Goal: Task Accomplishment & Management: Manage account settings

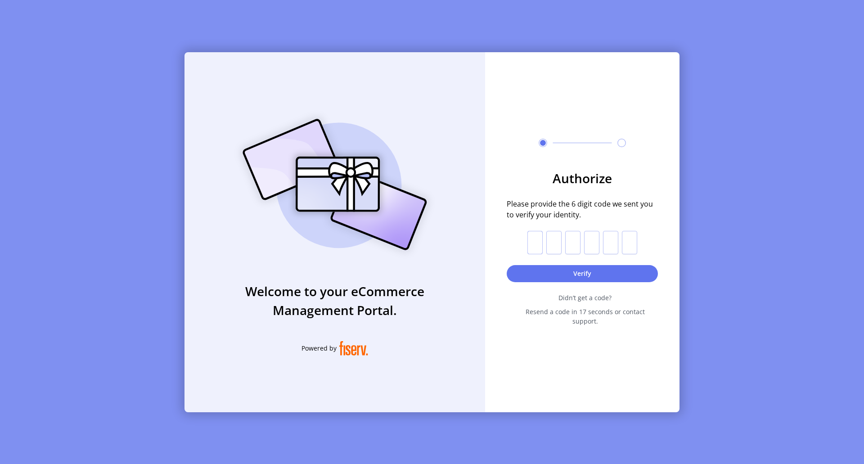
click at [537, 248] on input "text" at bounding box center [534, 242] width 15 height 23
type input "*"
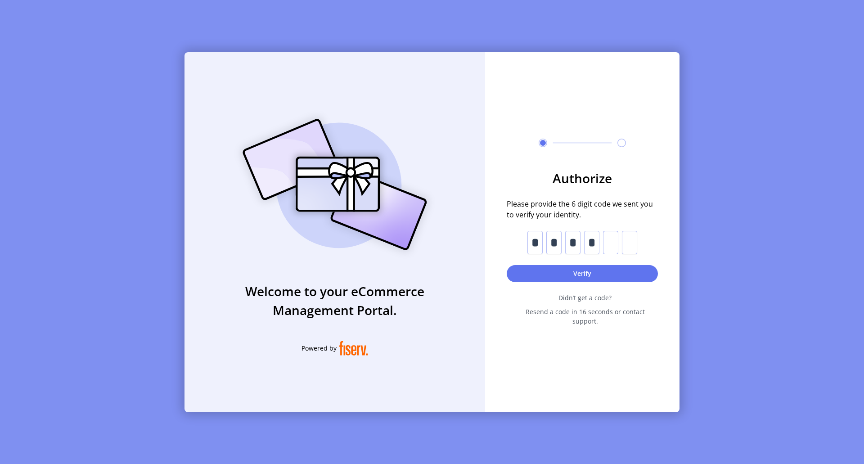
type input "*"
click at [582, 277] on button "Verify" at bounding box center [581, 273] width 151 height 17
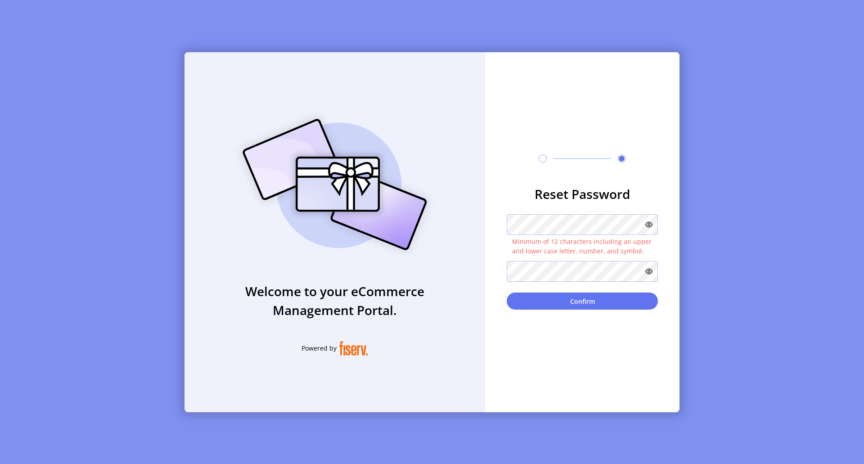
click at [472, 219] on div "Welcome to your eCommerce Management Portal. Powered by Reset Password Minimum …" at bounding box center [431, 232] width 495 height 360
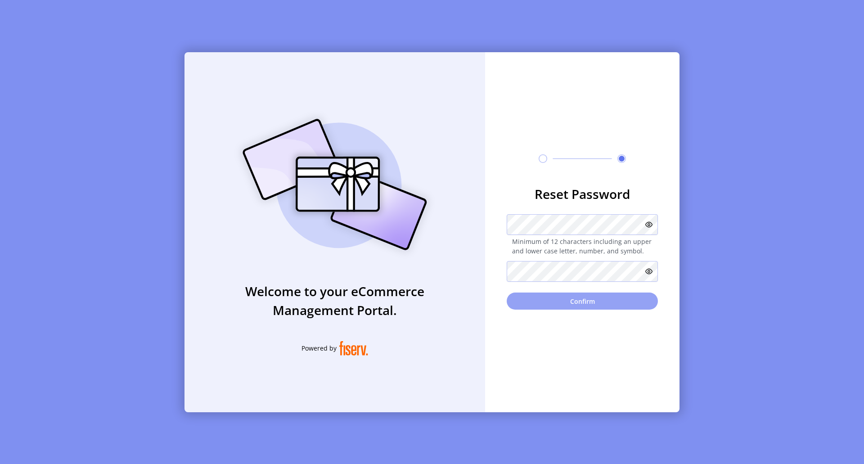
click at [582, 297] on button "Confirm" at bounding box center [581, 300] width 151 height 17
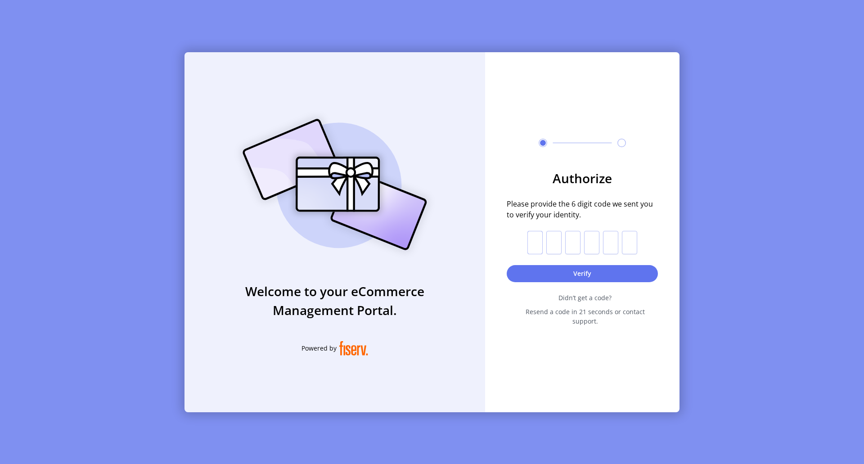
click at [528, 241] on input "text" at bounding box center [534, 242] width 15 height 23
type input "*"
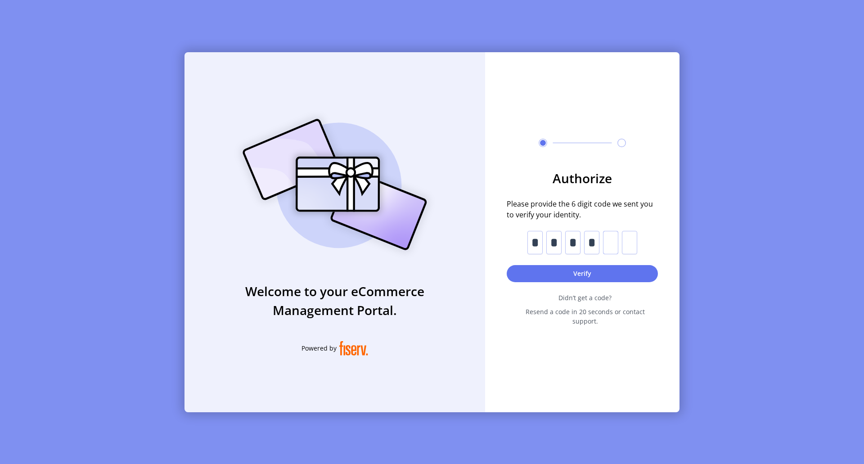
type input "*"
click at [582, 277] on button "Verify" at bounding box center [581, 273] width 151 height 17
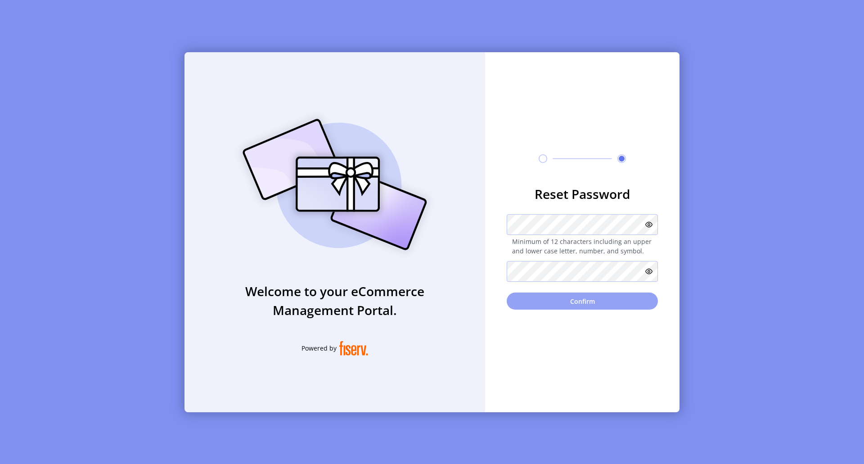
click at [585, 299] on button "Confirm" at bounding box center [581, 300] width 151 height 17
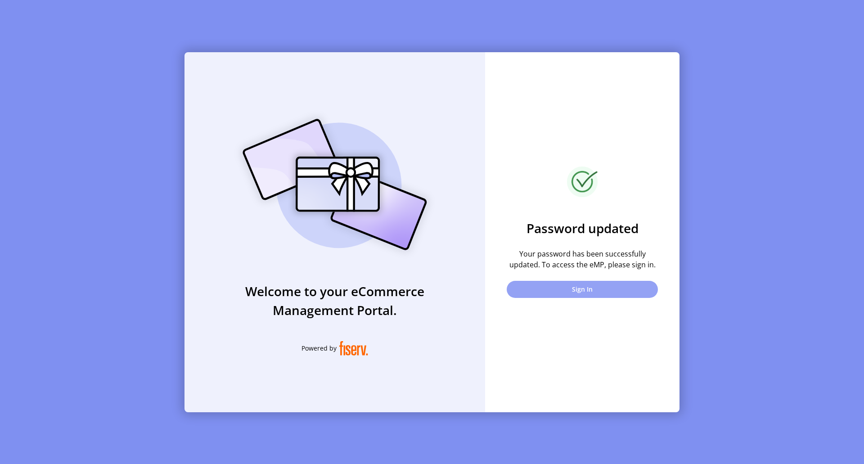
click at [581, 292] on button "Sign In" at bounding box center [581, 289] width 151 height 17
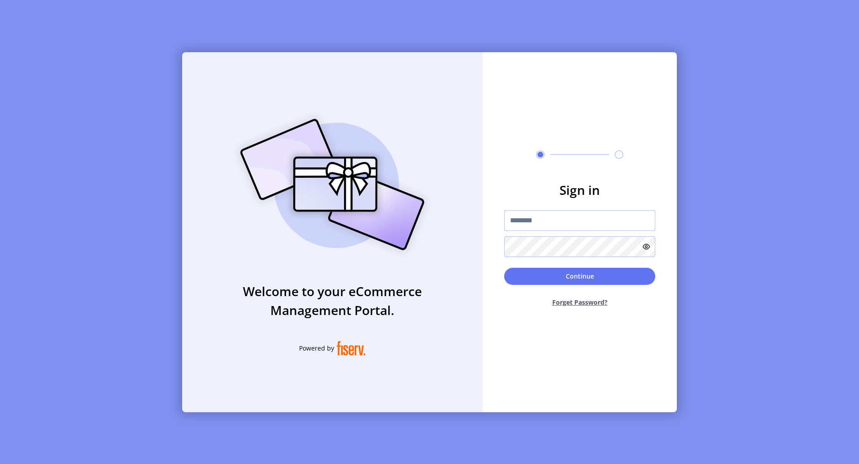
click at [558, 224] on input "text" at bounding box center [579, 220] width 151 height 21
type input "**********"
click at [581, 275] on button "Continue" at bounding box center [579, 276] width 151 height 17
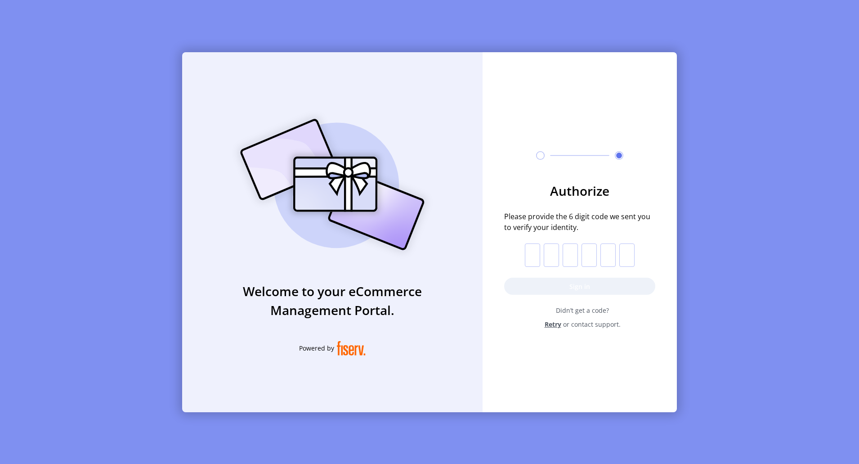
click at [529, 253] on input "text" at bounding box center [532, 254] width 15 height 23
type input "*"
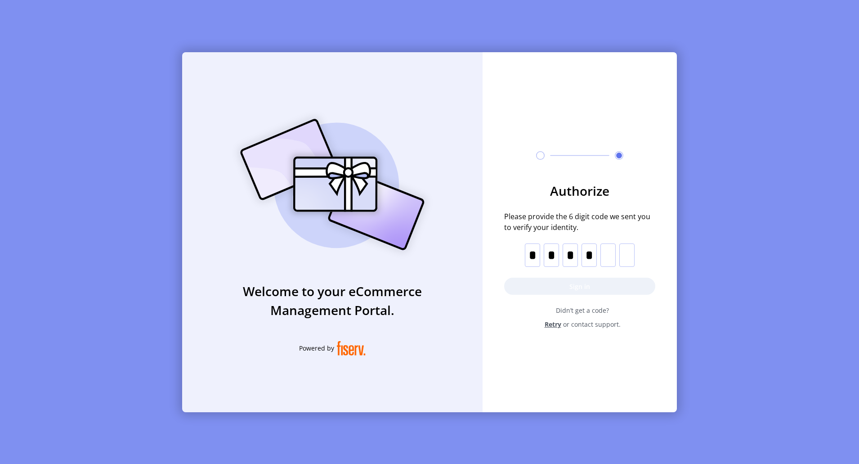
type input "*"
click at [581, 287] on button "Sign in" at bounding box center [579, 286] width 151 height 17
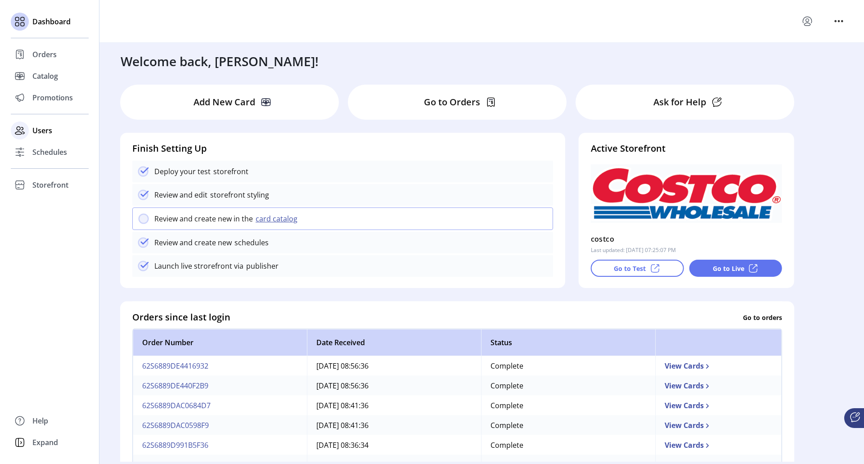
click at [46, 130] on span "Users" at bounding box center [42, 130] width 20 height 11
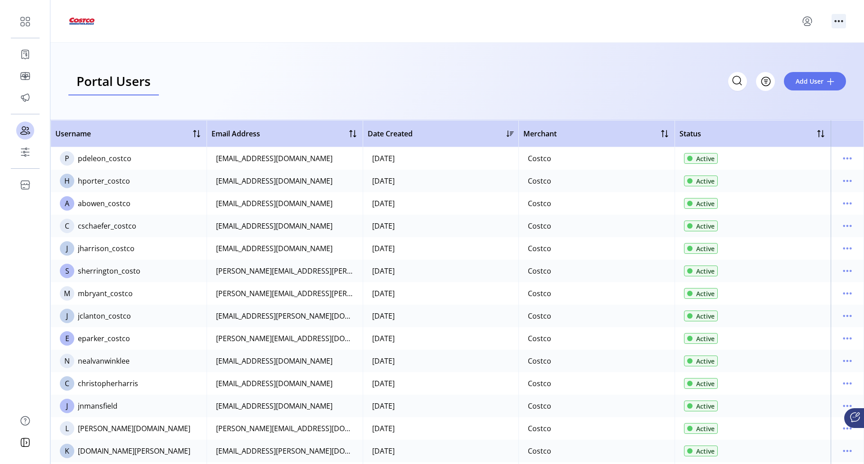
click at [838, 23] on icon "menu" at bounding box center [838, 21] width 14 height 14
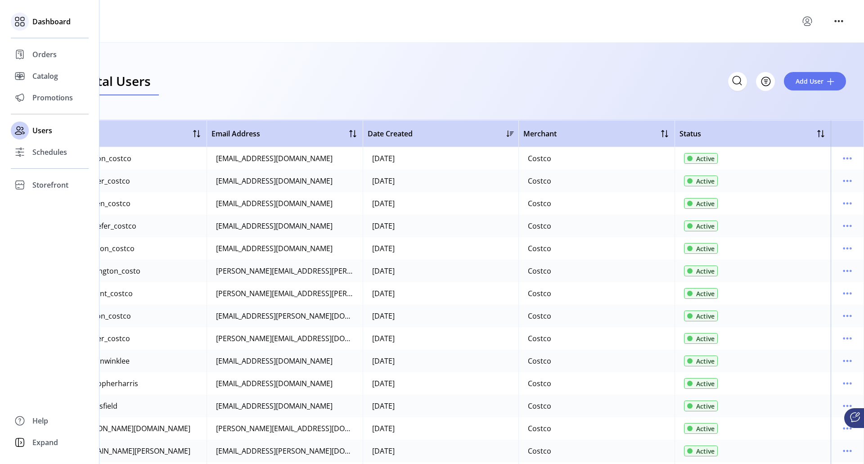
click at [45, 18] on span "Dashboard" at bounding box center [51, 21] width 38 height 11
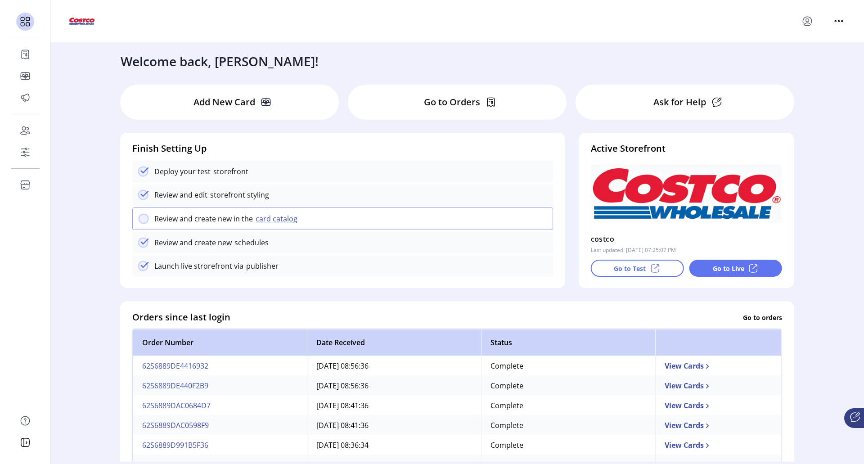
click at [725, 276] on div "Go to Live" at bounding box center [735, 268] width 93 height 17
click at [632, 269] on p "Go to Test" at bounding box center [629, 268] width 32 height 9
click at [662, 103] on p "Ask for Help" at bounding box center [679, 101] width 53 height 13
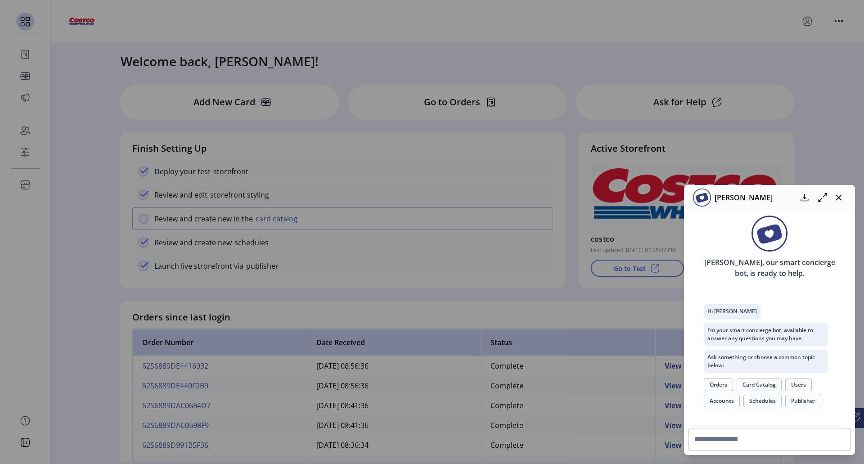
click at [744, 439] on input "text" at bounding box center [769, 439] width 162 height 22
type input "*"
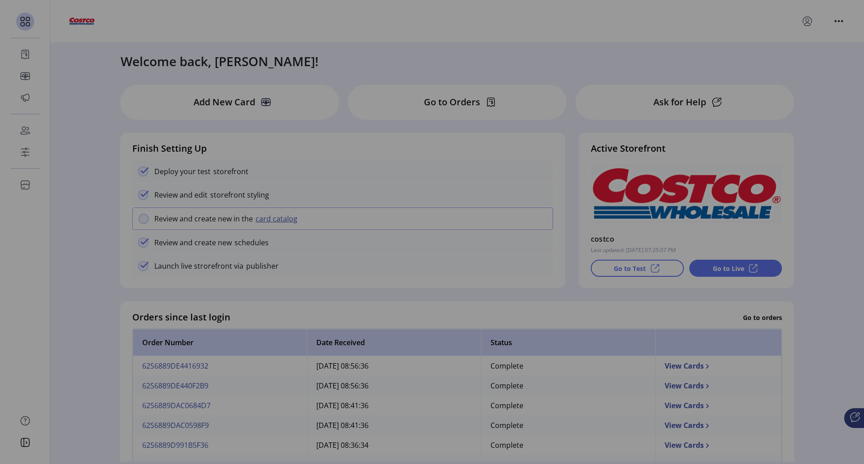
click at [688, 64] on div "[PERSON_NAME] [PERSON_NAME], our smart concierge bot, is ready to help. Hi [PER…" at bounding box center [432, 232] width 864 height 464
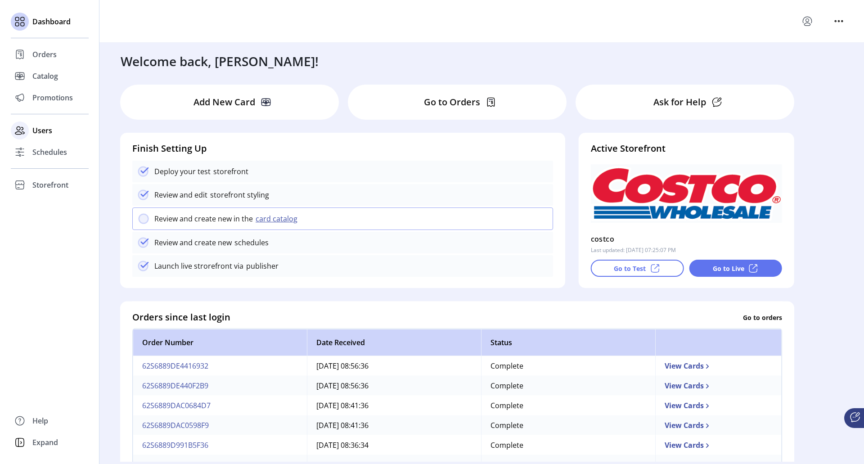
click at [53, 127] on div "Users" at bounding box center [50, 131] width 78 height 22
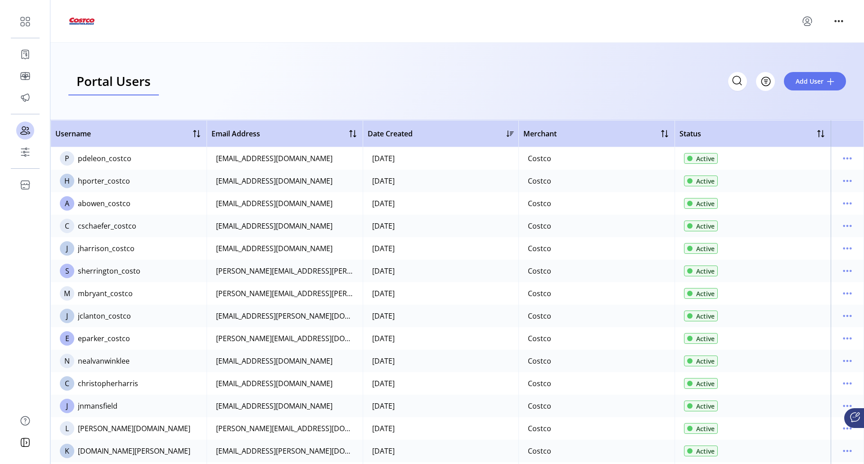
click at [114, 183] on div "hporter_costco" at bounding box center [104, 180] width 52 height 11
click at [841, 181] on icon "menu" at bounding box center [847, 181] width 14 height 14
click at [806, 209] on span "View Details" at bounding box center [804, 212] width 75 height 7
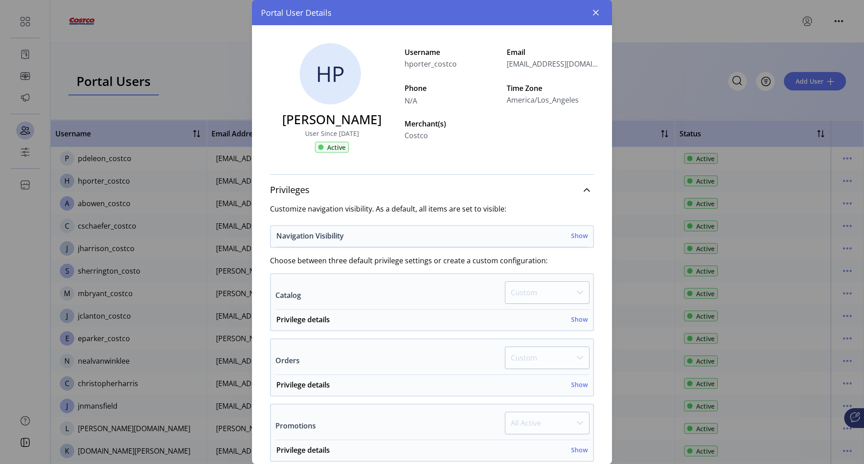
scroll to position [90, 0]
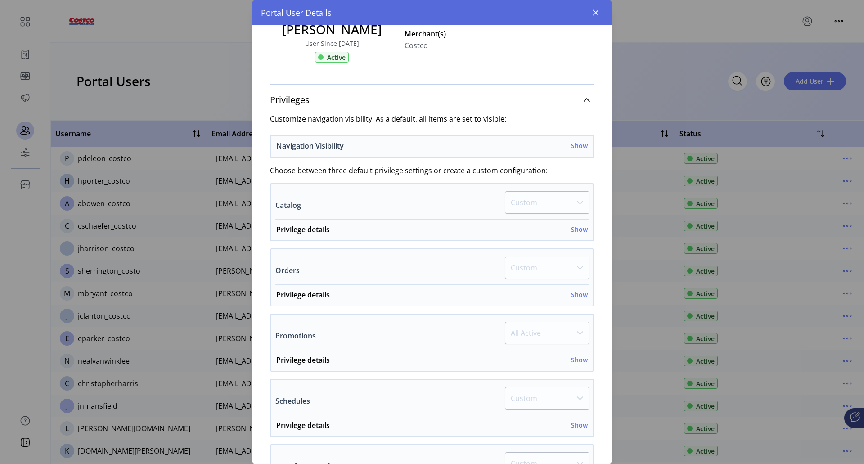
click at [578, 144] on h6 "Show" at bounding box center [579, 145] width 17 height 9
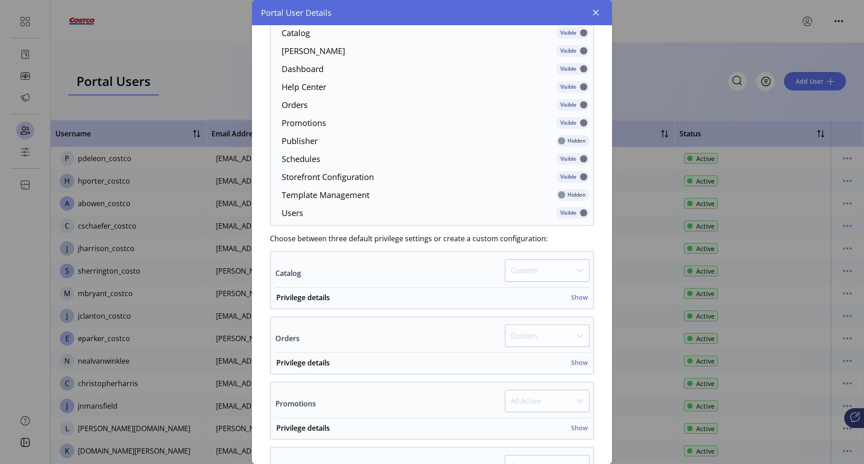
scroll to position [270, 0]
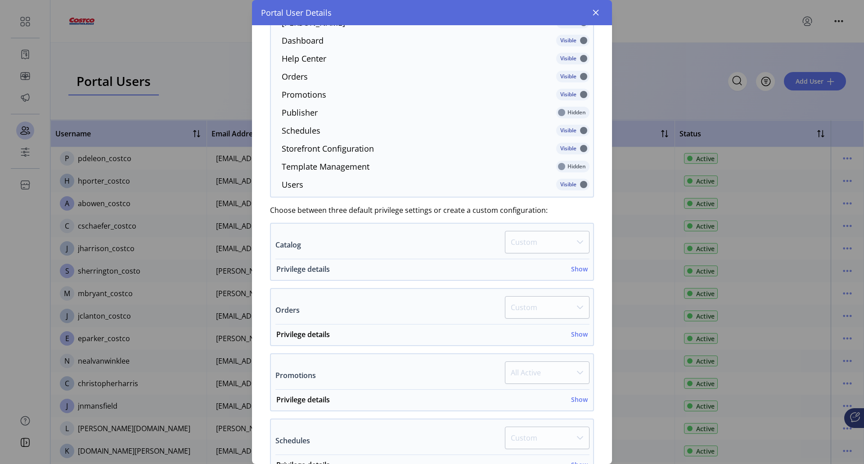
click at [572, 271] on h6 "Show" at bounding box center [579, 268] width 17 height 9
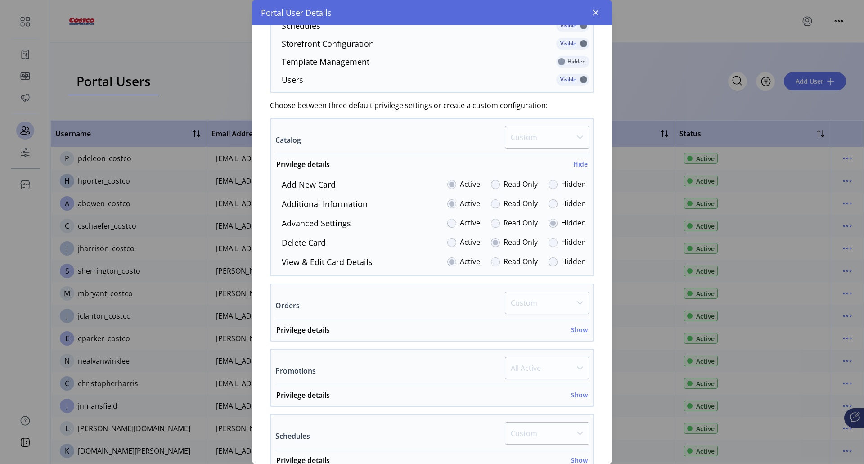
scroll to position [405, 0]
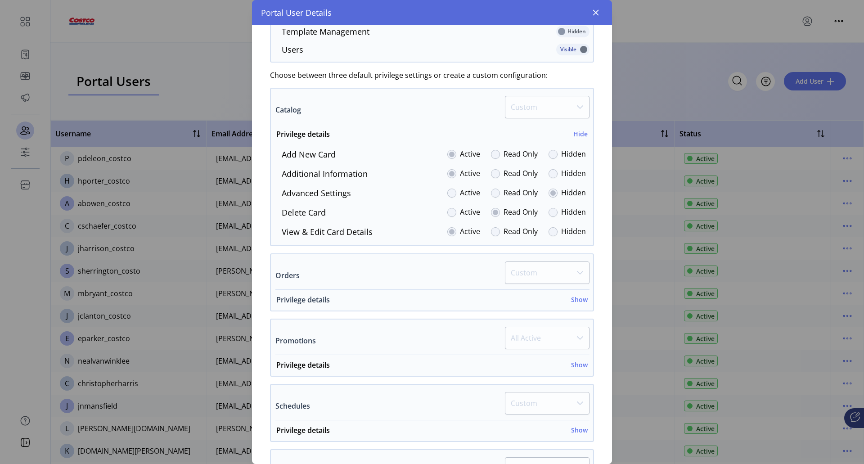
click at [571, 301] on h6 "Show" at bounding box center [579, 299] width 17 height 9
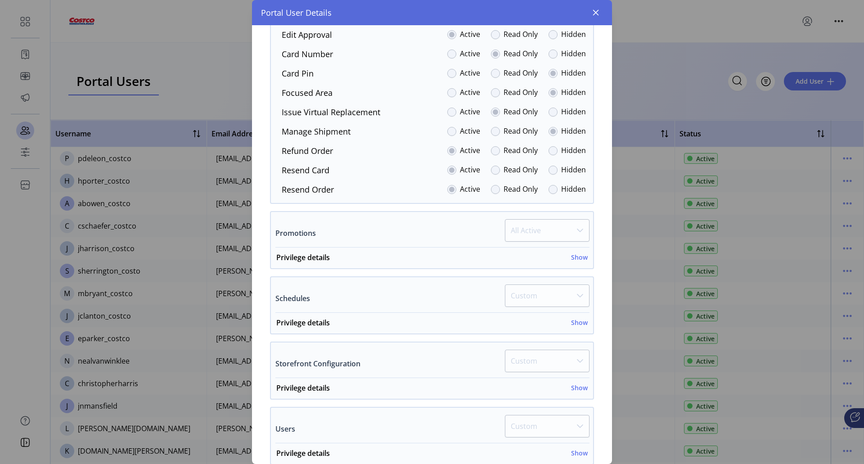
scroll to position [720, 0]
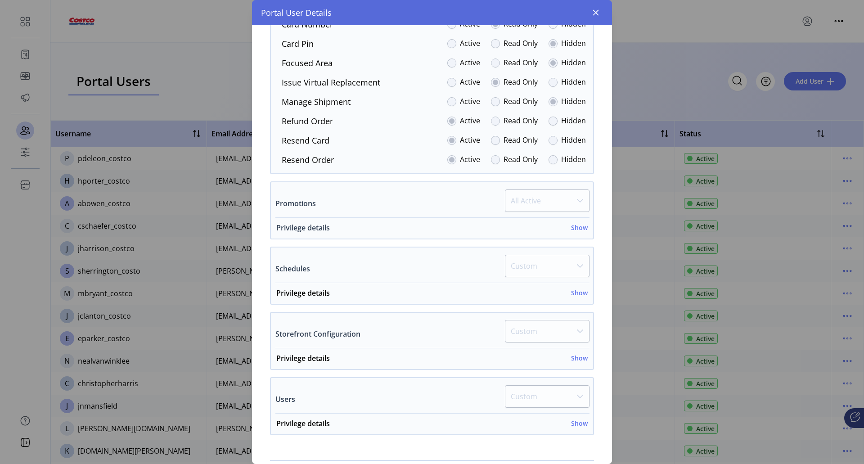
click at [578, 227] on h6 "Show" at bounding box center [579, 227] width 17 height 9
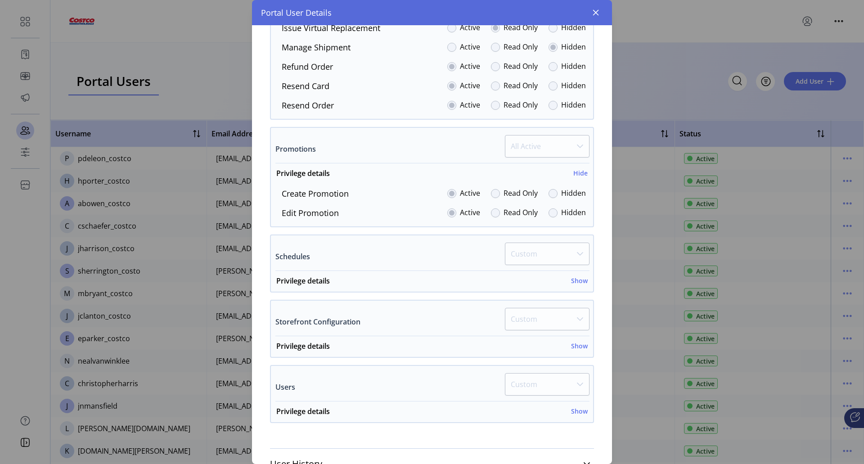
scroll to position [807, 0]
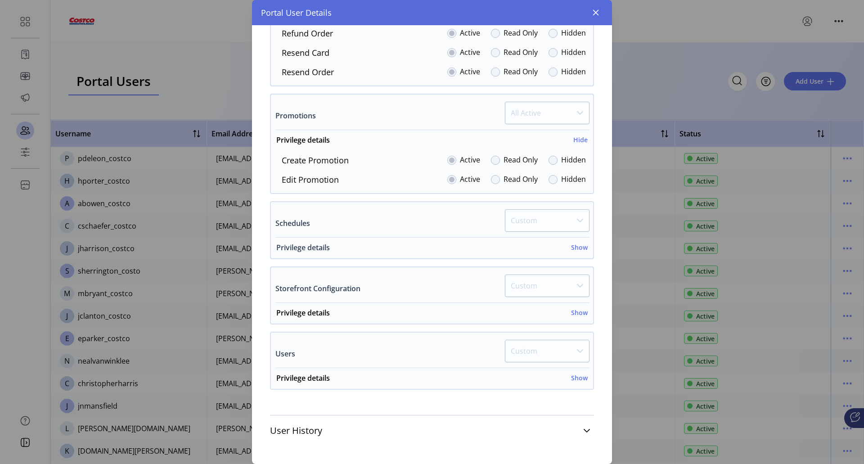
click at [574, 246] on h6 "Show" at bounding box center [579, 246] width 17 height 9
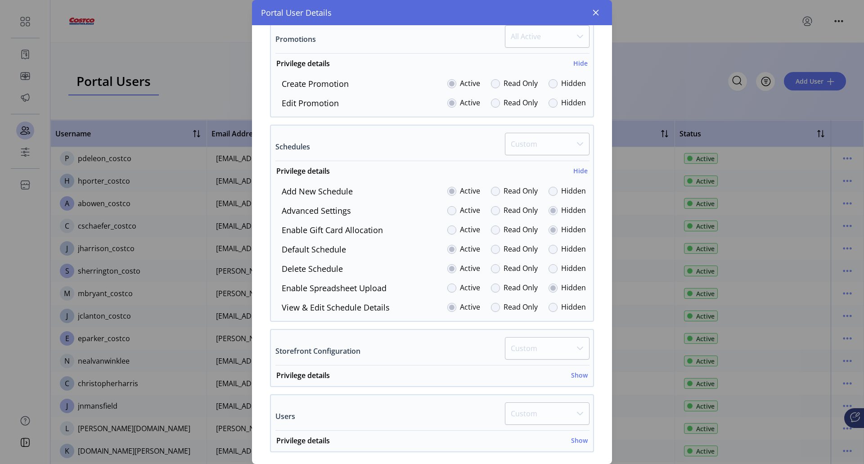
scroll to position [946, 0]
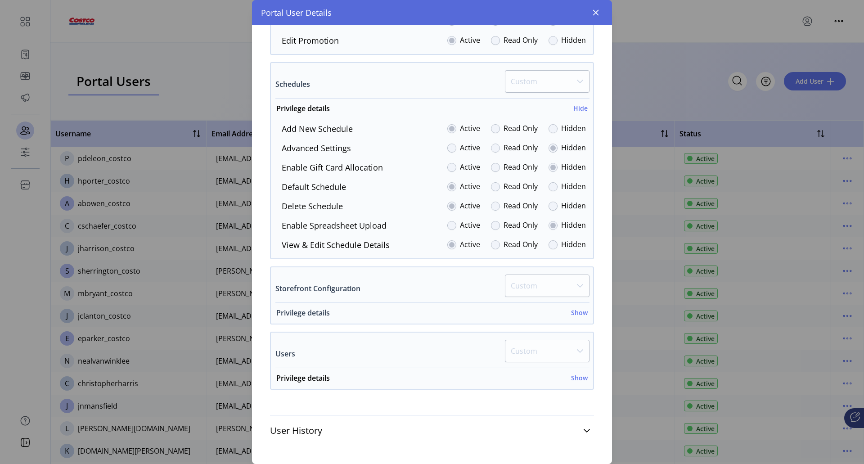
click at [575, 312] on h6 "Show" at bounding box center [579, 312] width 17 height 9
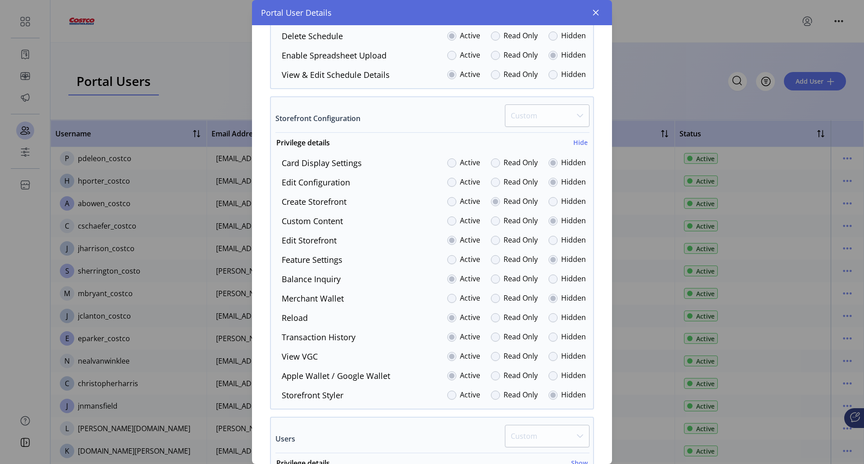
scroll to position [1201, 0]
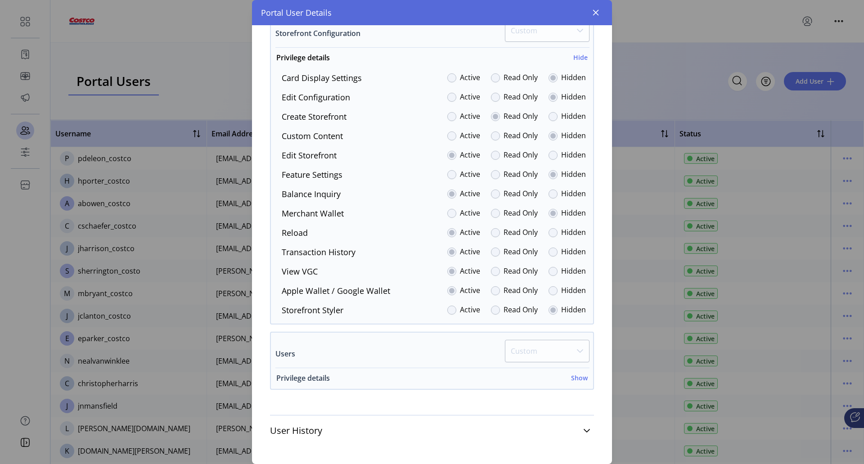
click at [573, 382] on h6 "Show" at bounding box center [579, 377] width 17 height 9
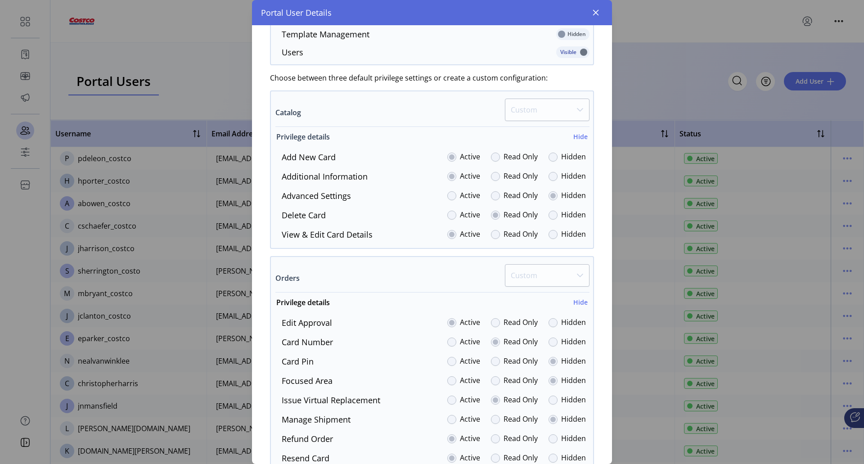
scroll to position [235, 0]
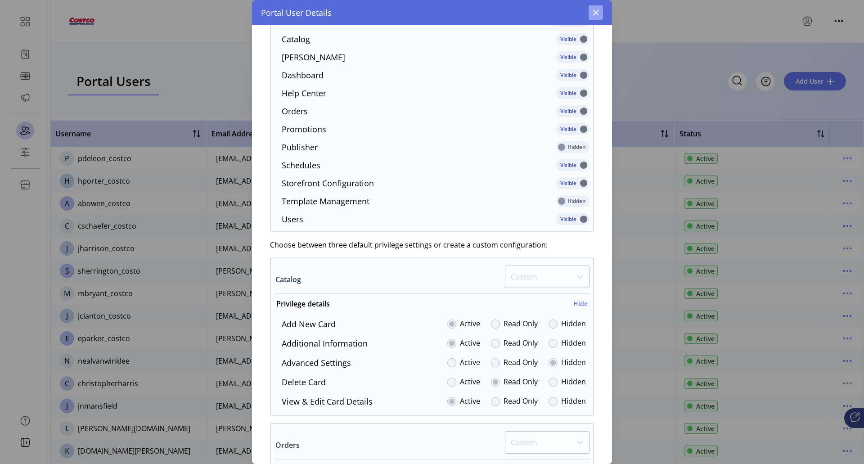
click at [595, 12] on icon "button" at bounding box center [596, 13] width 6 height 6
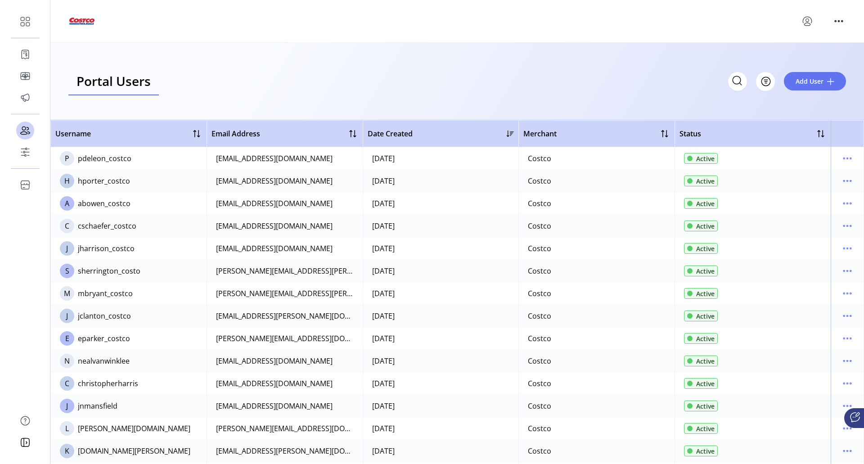
click at [258, 29] on div at bounding box center [456, 21] width 777 height 25
click at [842, 250] on icon "menu" at bounding box center [847, 248] width 14 height 14
click at [808, 280] on span "View Details" at bounding box center [804, 280] width 75 height 7
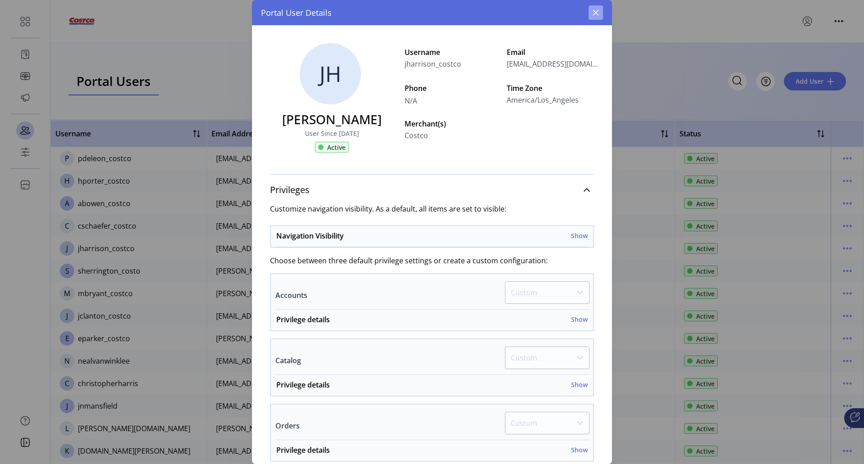
click at [594, 6] on button "button" at bounding box center [595, 12] width 14 height 14
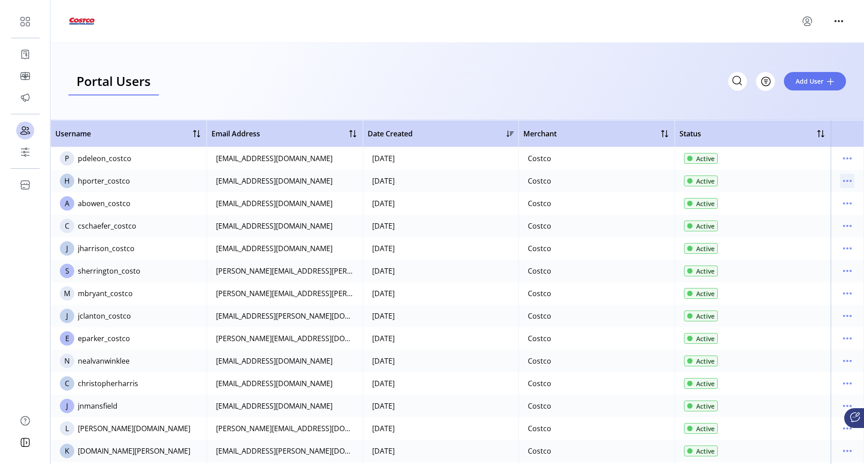
click at [846, 175] on icon "menu" at bounding box center [847, 181] width 14 height 14
click at [850, 253] on td at bounding box center [846, 248] width 33 height 22
click at [843, 249] on icon "menu" at bounding box center [847, 248] width 14 height 14
click at [801, 280] on span "View Details" at bounding box center [804, 280] width 75 height 7
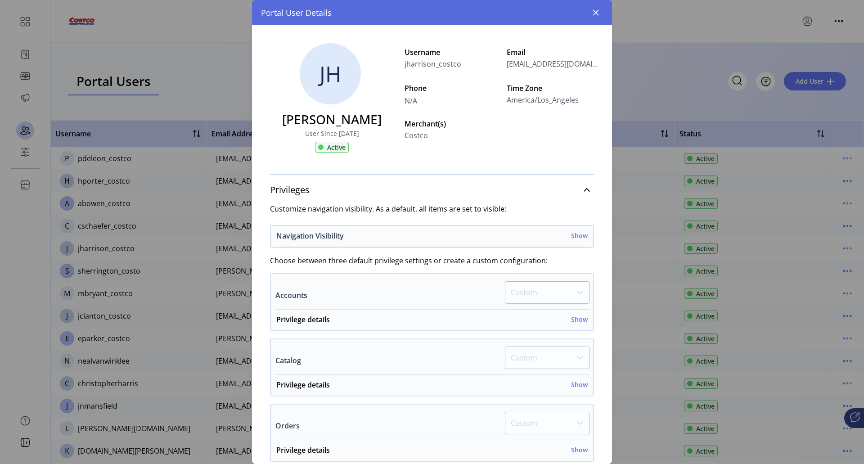
click at [582, 237] on h6 "Show" at bounding box center [579, 235] width 17 height 9
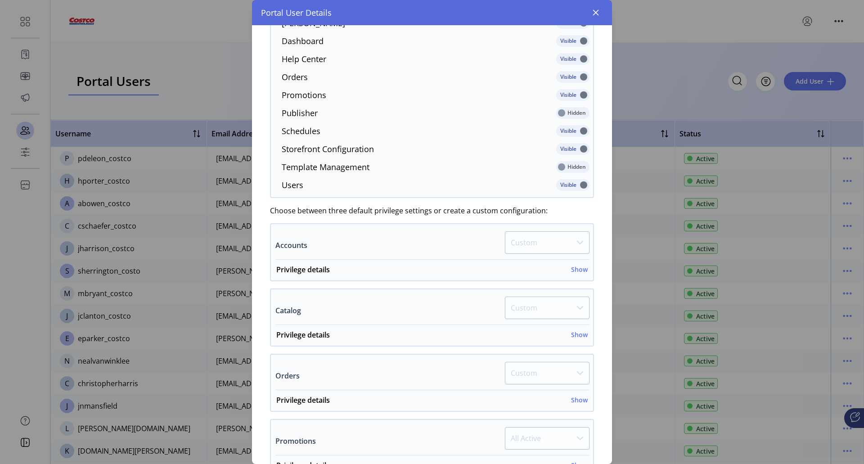
scroll to position [270, 0]
click at [573, 264] on div "Privilege details Show" at bounding box center [431, 272] width 311 height 16
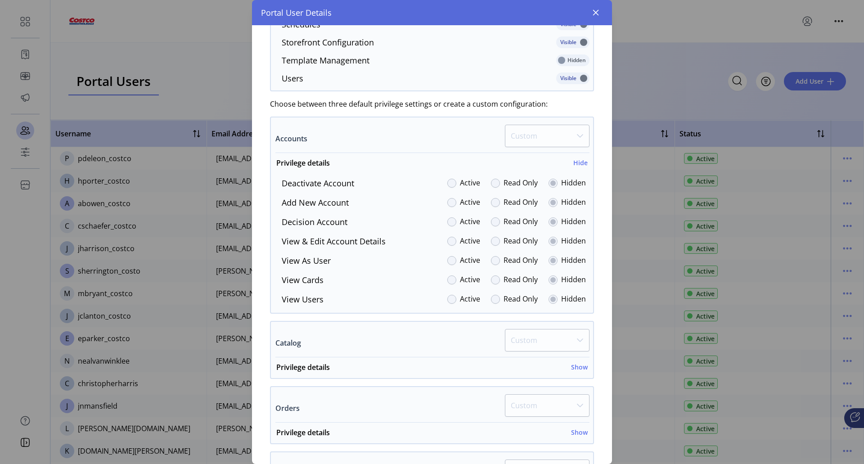
scroll to position [405, 0]
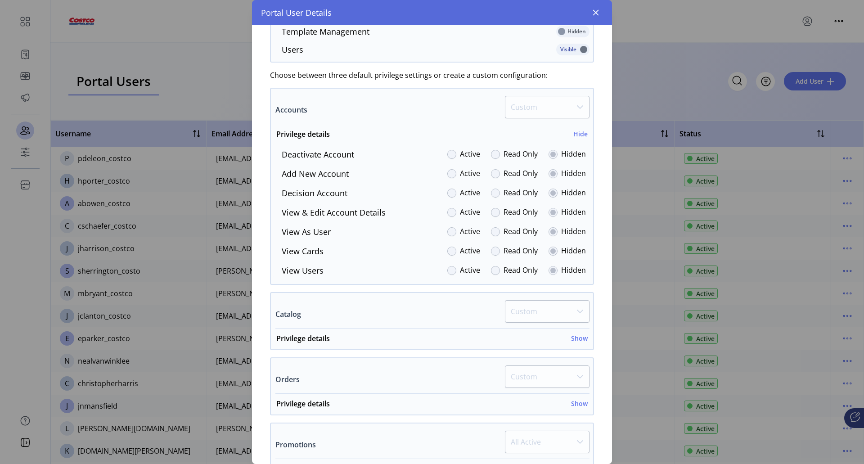
click at [571, 109] on p-dropdown "Custom" at bounding box center [547, 110] width 85 height 28
click at [573, 106] on p-dropdown "Custom" at bounding box center [547, 110] width 85 height 28
click at [573, 340] on h6 "Show" at bounding box center [579, 337] width 17 height 9
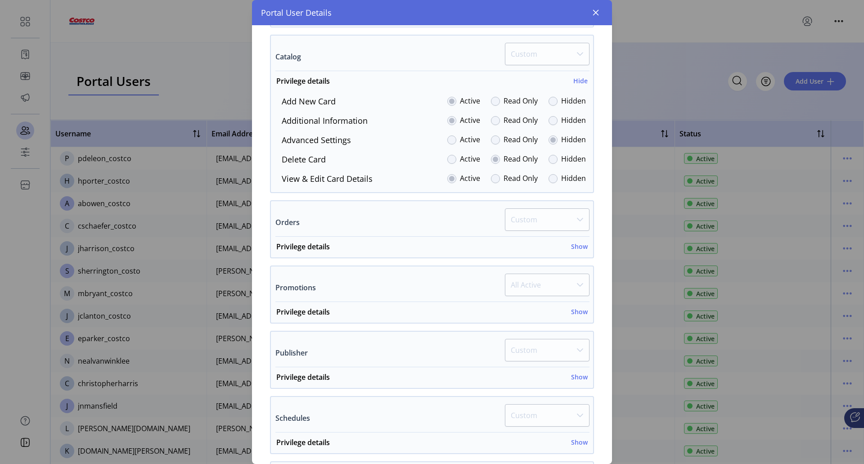
scroll to position [675, 0]
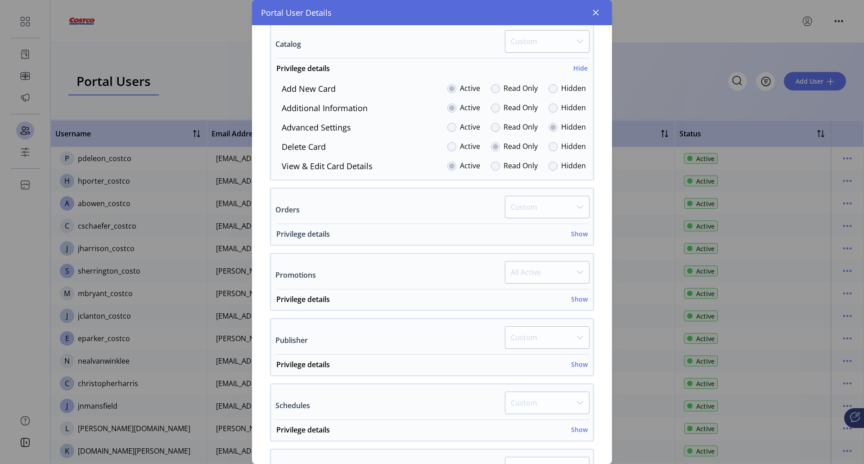
click at [575, 232] on h6 "Show" at bounding box center [579, 233] width 17 height 9
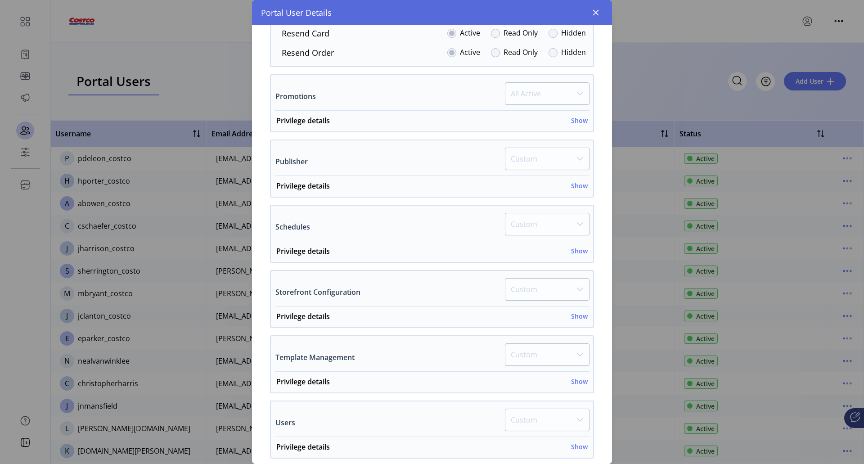
scroll to position [1034, 0]
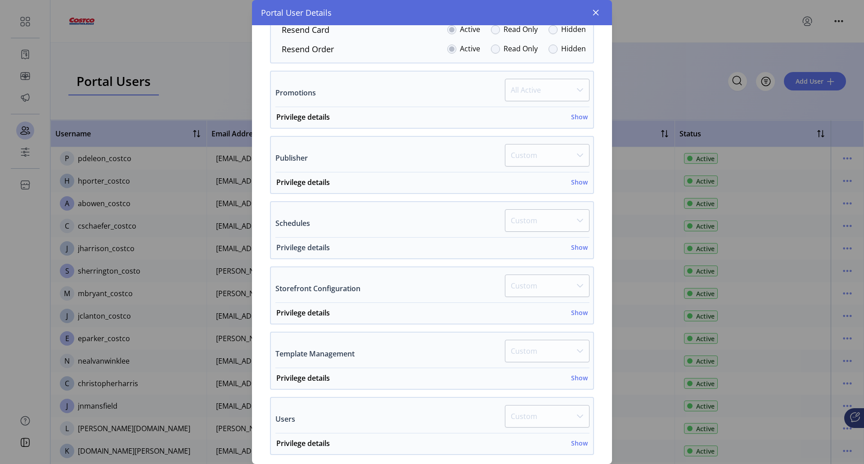
click at [571, 246] on h6 "Show" at bounding box center [579, 246] width 17 height 9
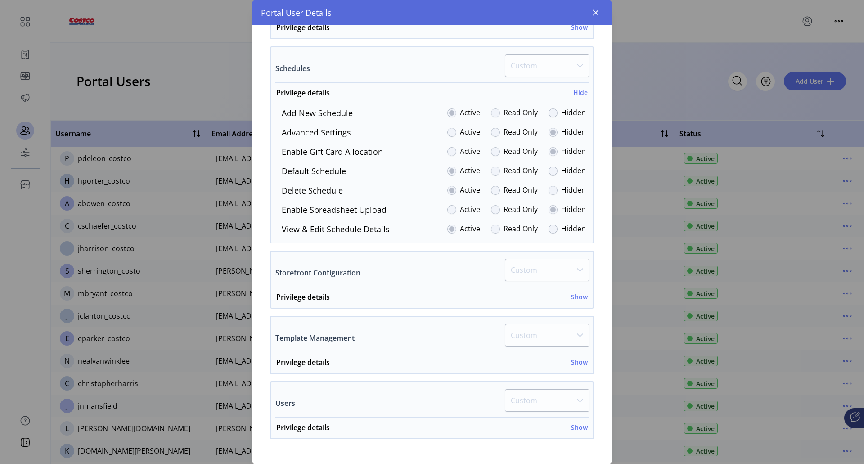
scroll to position [1239, 0]
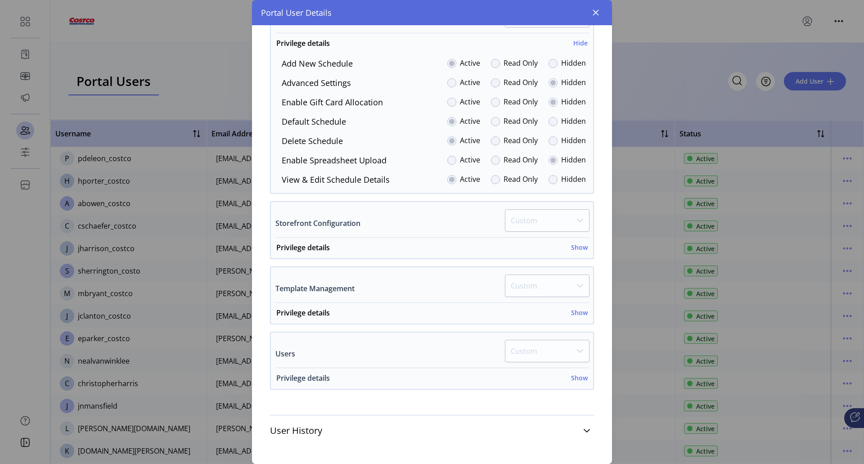
click at [575, 378] on h6 "Show" at bounding box center [579, 377] width 17 height 9
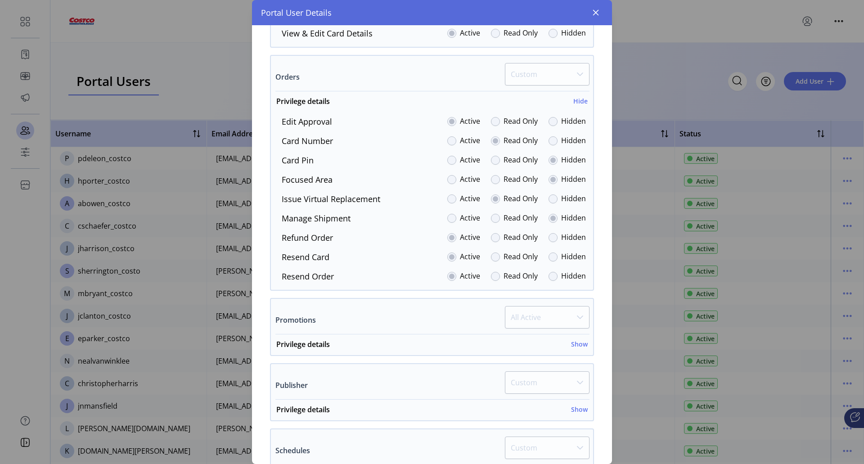
scroll to position [632, 0]
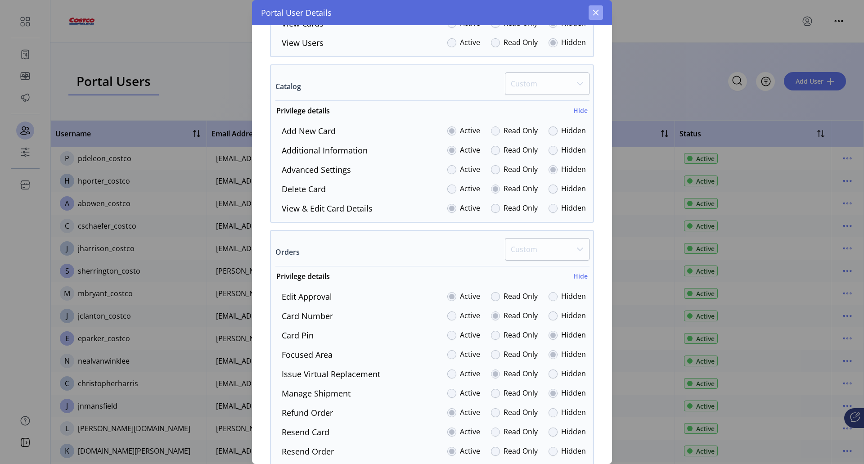
click at [594, 11] on icon "button" at bounding box center [596, 13] width 6 height 6
